Goal: Check status: Check status

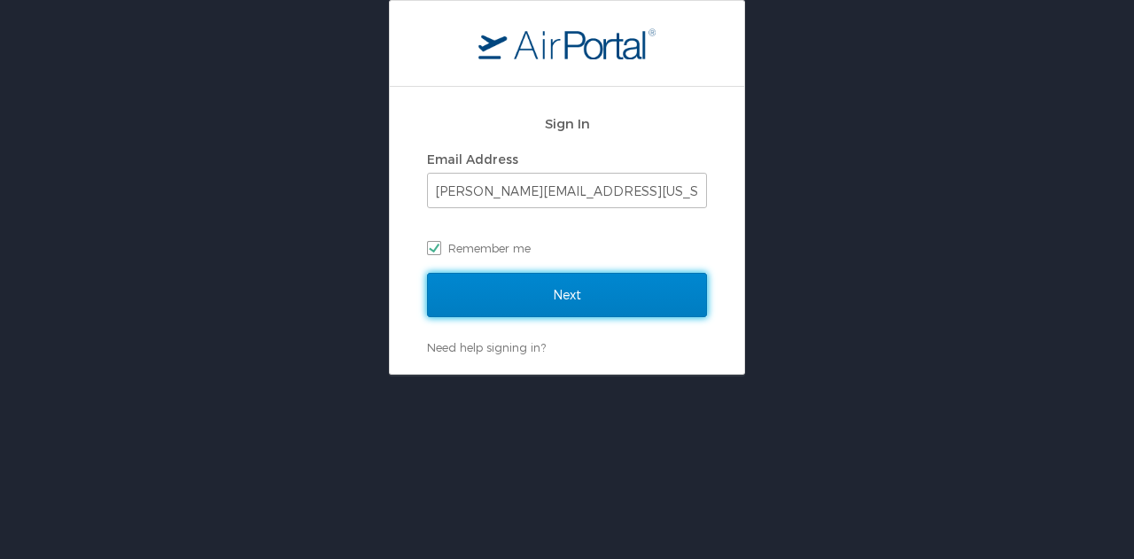
click at [562, 298] on input "Next" at bounding box center [567, 295] width 280 height 44
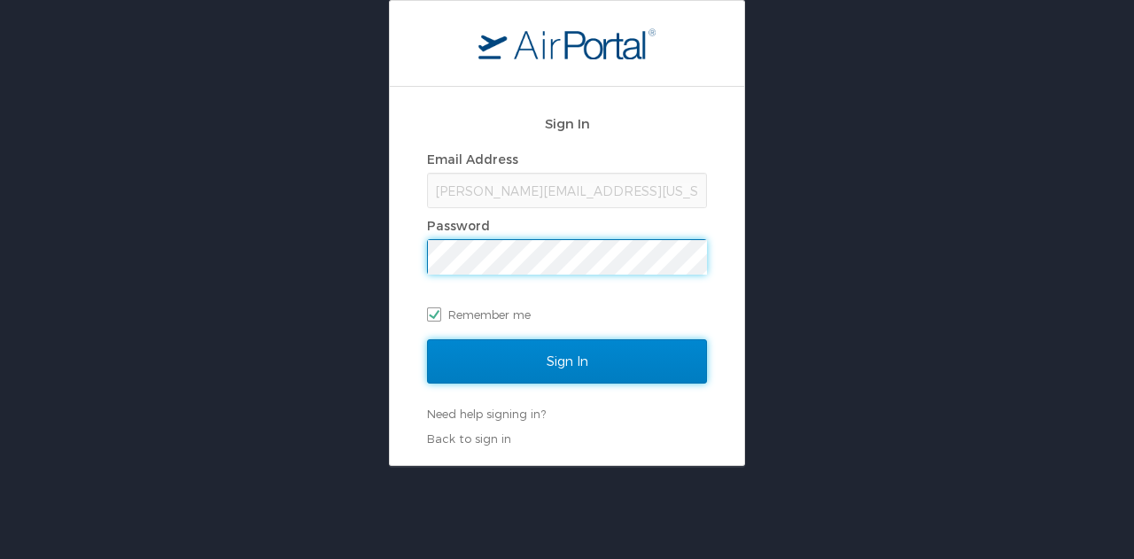
click at [561, 353] on input "Sign In" at bounding box center [567, 361] width 280 height 44
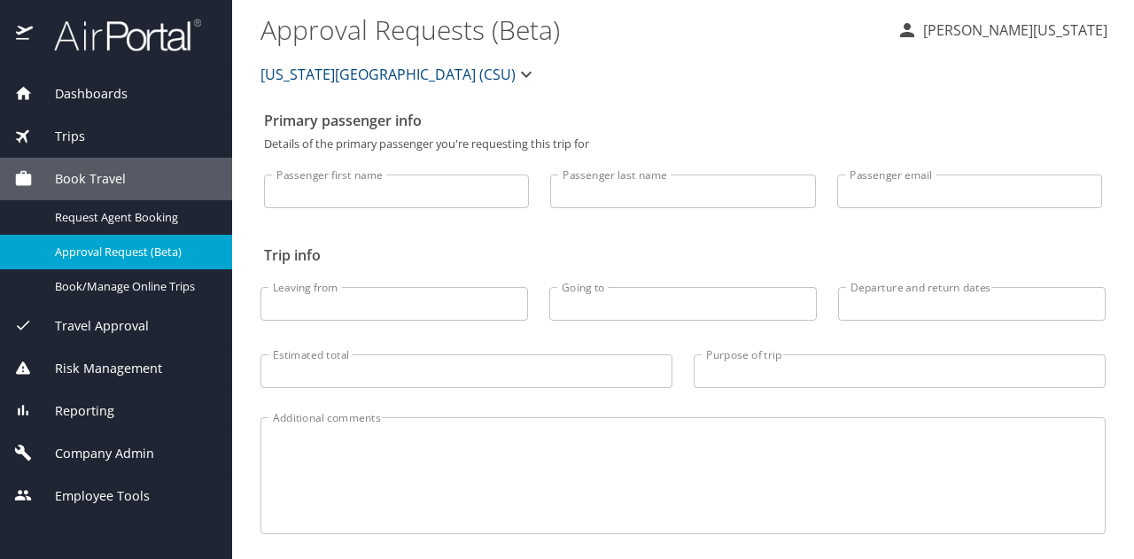
click at [82, 100] on span "Dashboards" at bounding box center [80, 93] width 95 height 19
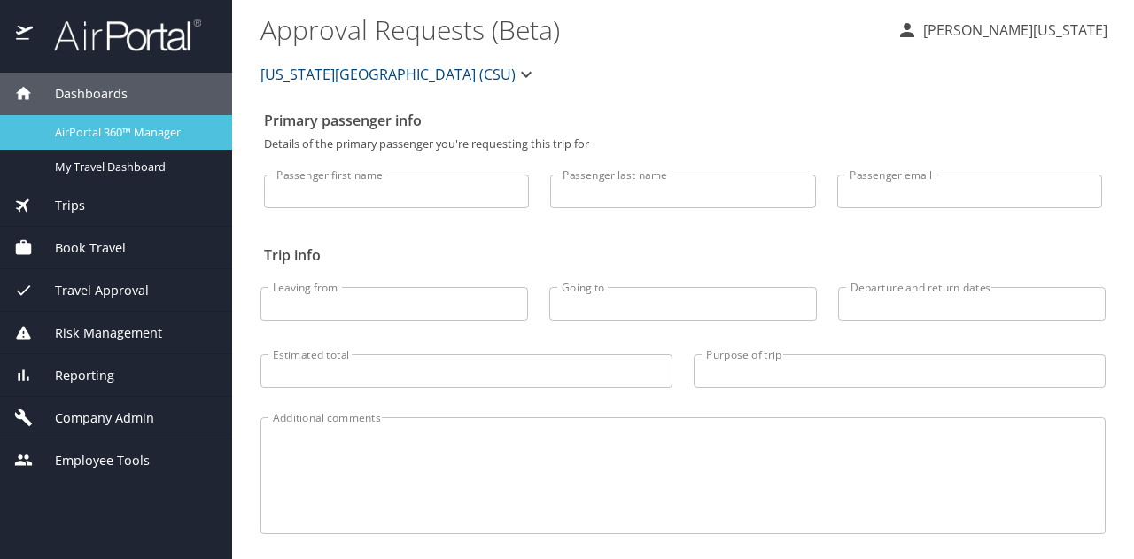
click at [89, 141] on div "AirPortal 360™ Manager" at bounding box center [116, 132] width 204 height 20
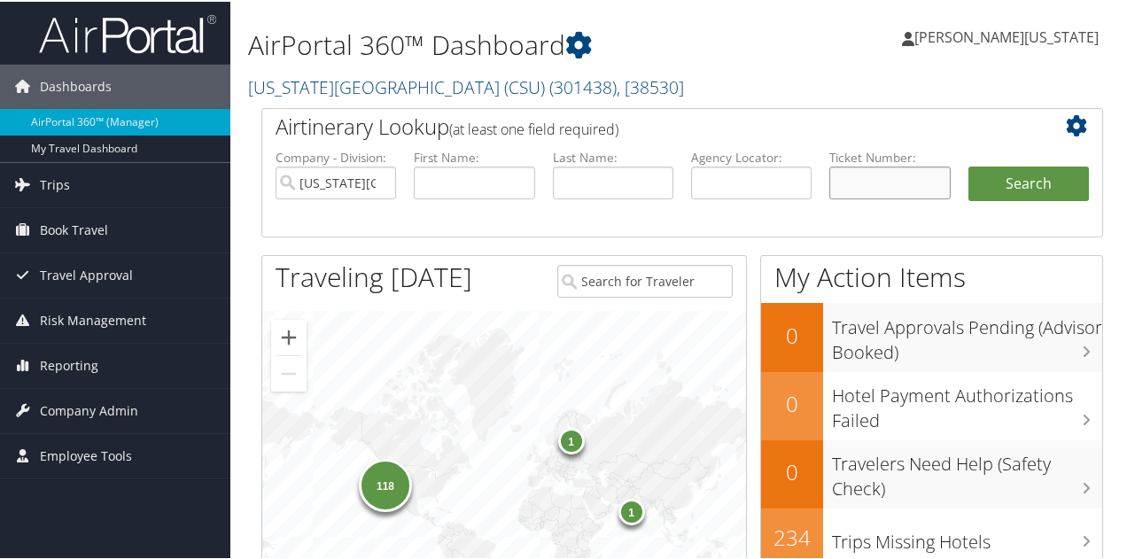
drag, startPoint x: 883, startPoint y: 181, endPoint x: 904, endPoint y: 194, distance: 24.3
click at [883, 182] on input "text" at bounding box center [889, 181] width 120 height 33
paste input "5267308478361"
type input "5267308478361"
click at [968, 165] on button "Search" at bounding box center [1028, 182] width 120 height 35
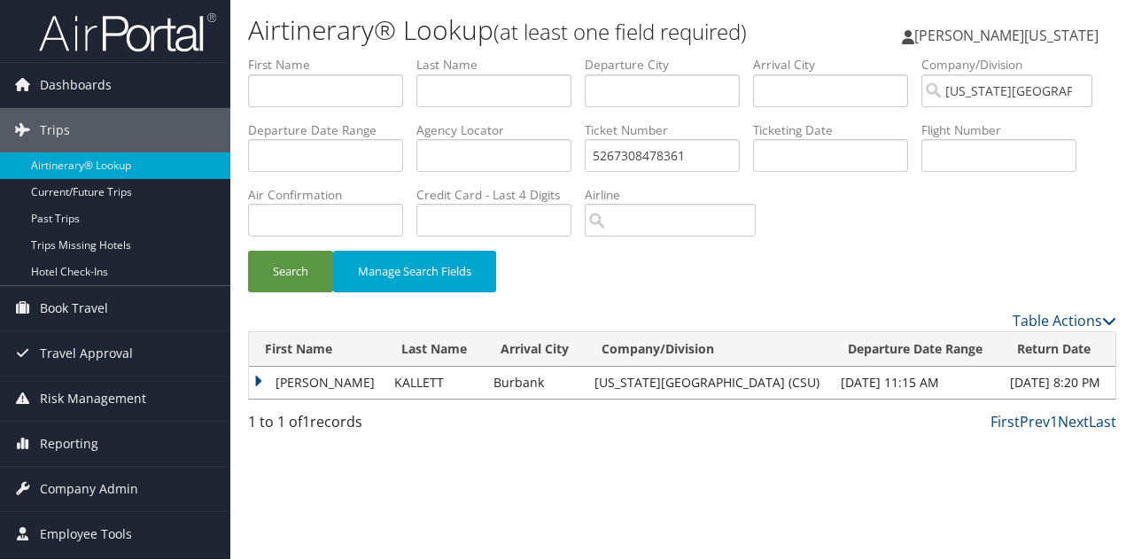
click at [260, 382] on td "[PERSON_NAME]" at bounding box center [317, 383] width 136 height 32
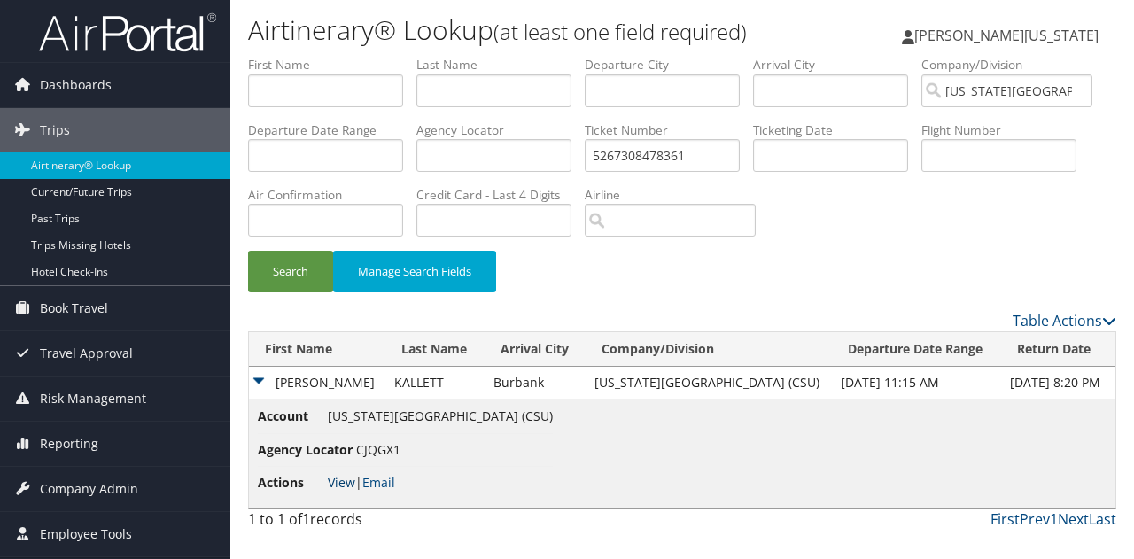
click at [346, 481] on link "View" at bounding box center [341, 482] width 27 height 17
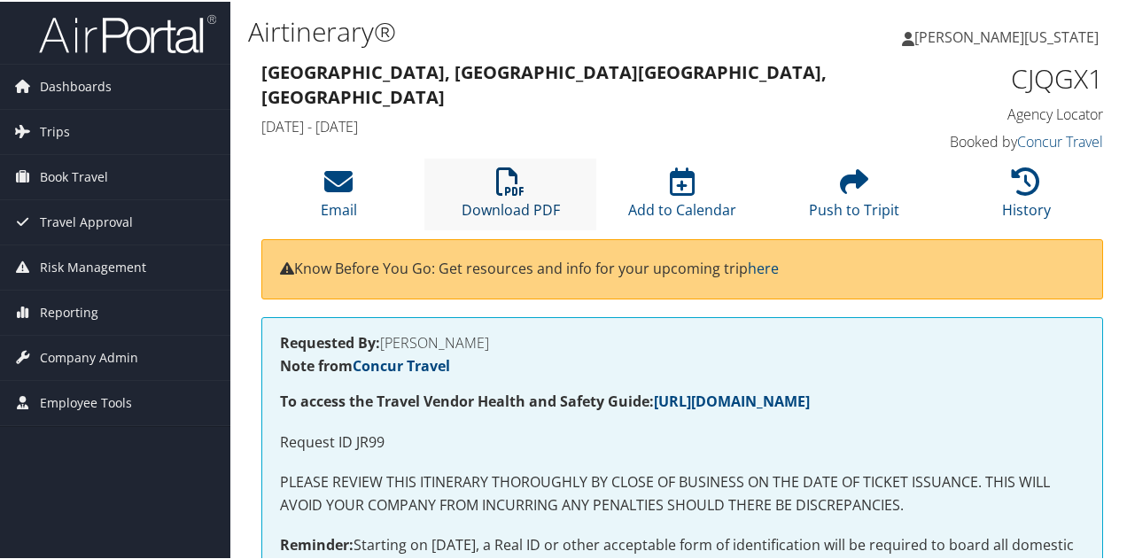
click at [510, 190] on icon at bounding box center [510, 180] width 28 height 28
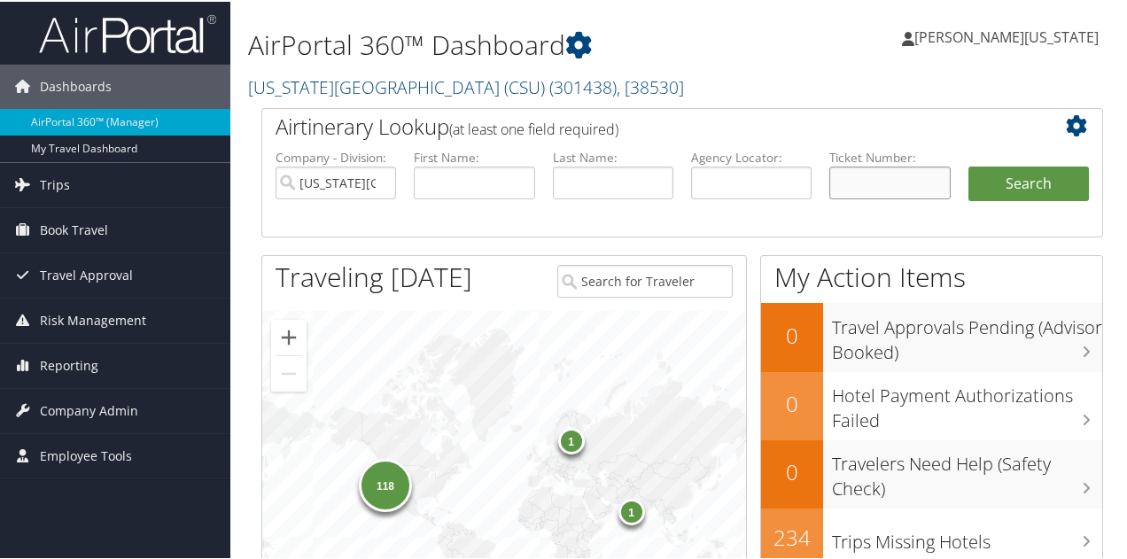
click at [876, 175] on input "text" at bounding box center [889, 181] width 120 height 33
paste input "5267308589939"
type input "5267308589939"
click at [1061, 174] on button "Search" at bounding box center [1028, 182] width 120 height 35
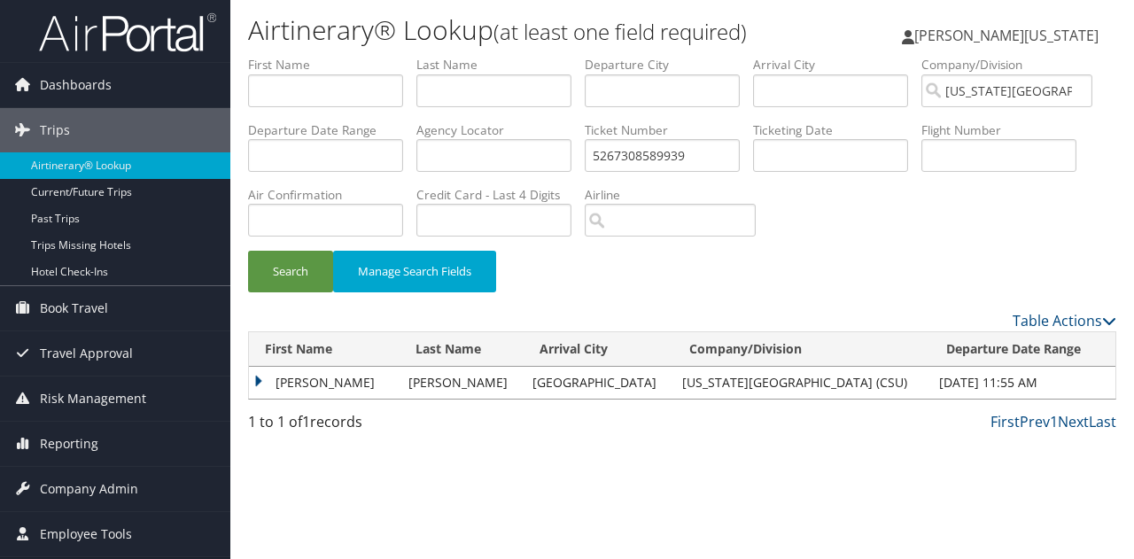
click at [255, 381] on td "GABRIELLA YAMILETH" at bounding box center [324, 383] width 151 height 32
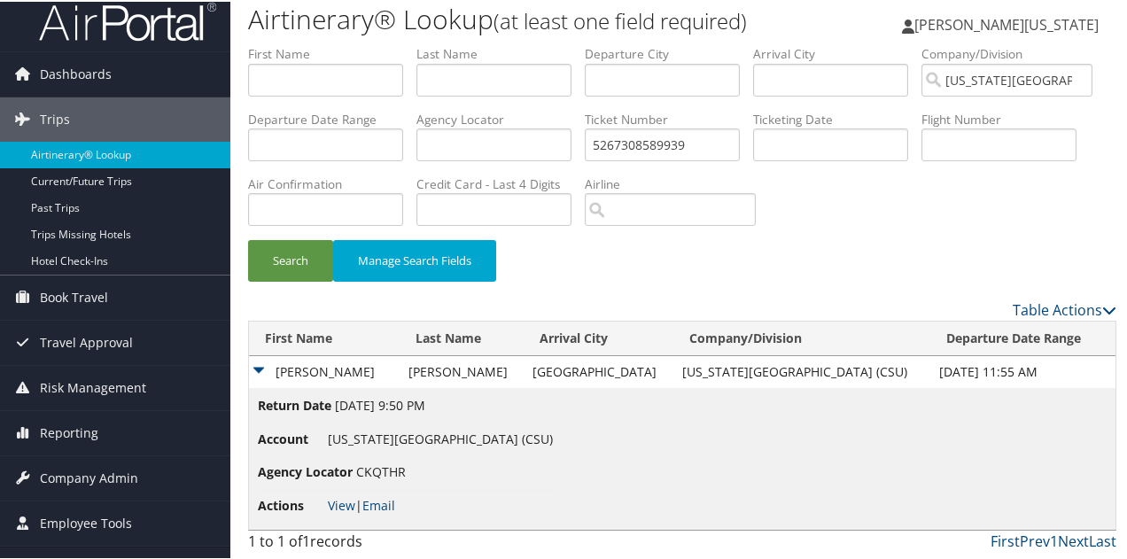
scroll to position [75, 0]
click at [341, 504] on link "View" at bounding box center [341, 503] width 27 height 17
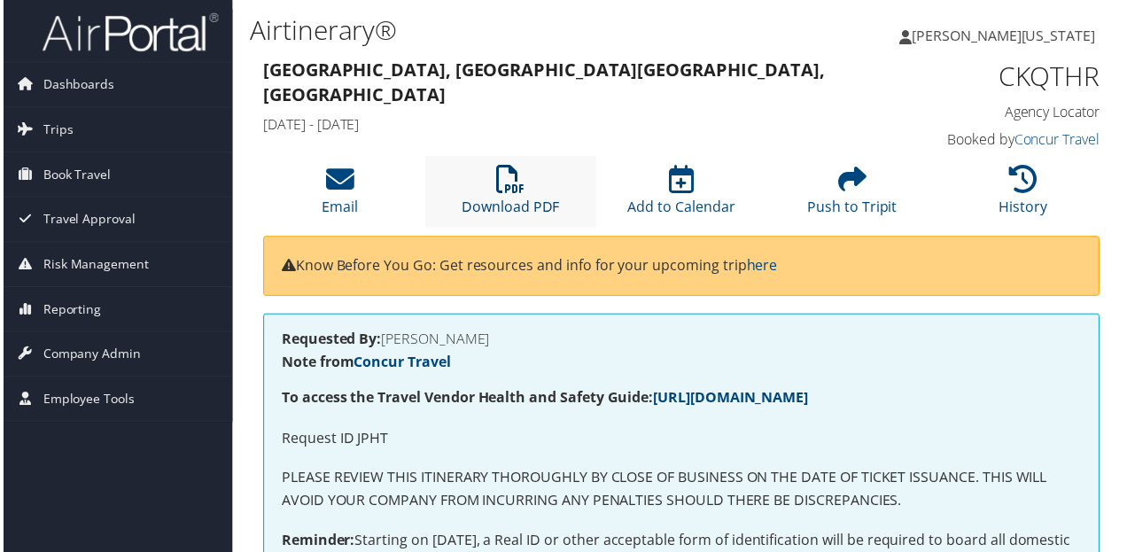
click at [505, 189] on icon at bounding box center [510, 180] width 28 height 28
